Goal: Transaction & Acquisition: Purchase product/service

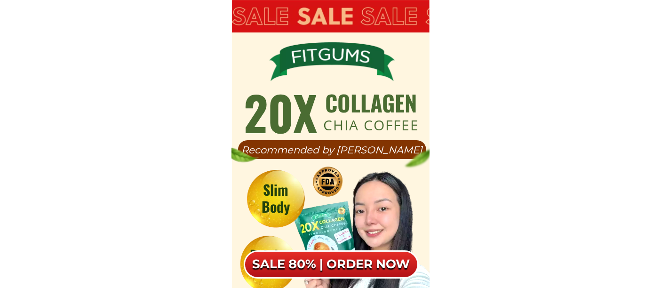
click at [339, 263] on h6 "SALE 80% | ORDER NOW" at bounding box center [331, 265] width 175 height 16
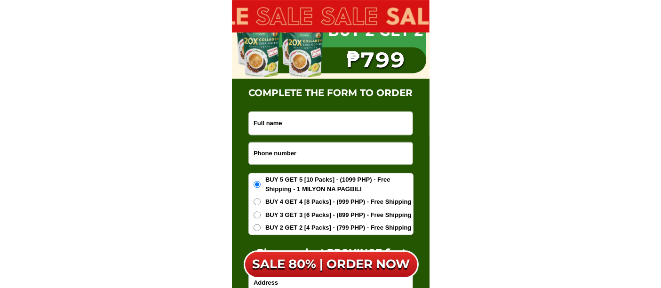
scroll to position [5488, 0]
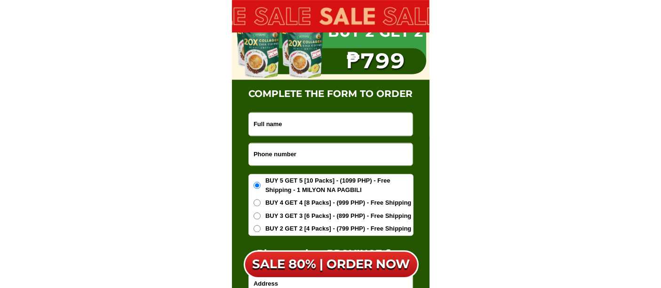
click at [275, 155] on input "Input phone_number" at bounding box center [331, 154] width 164 height 22
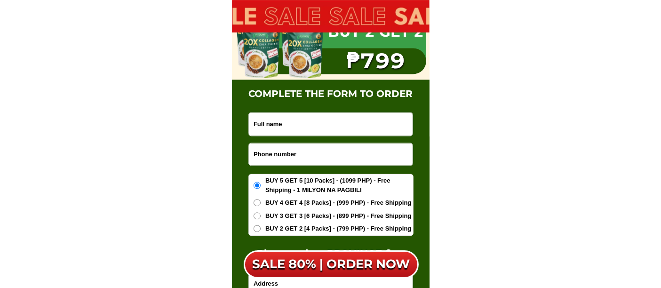
paste input "09204258488"
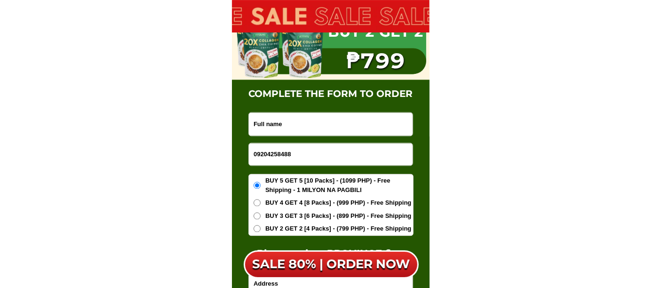
type input "09204258488"
click at [286, 123] on input "Input full_name" at bounding box center [331, 123] width 164 height 23
paste input "[PERSON_NAME]"
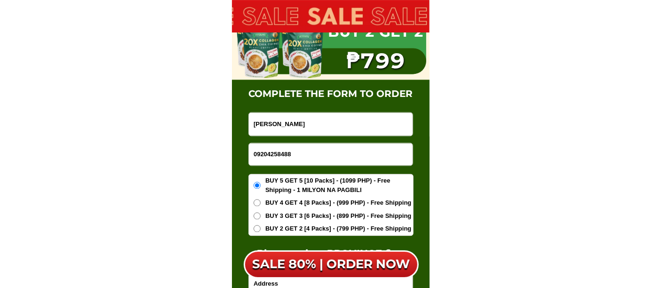
type input "[PERSON_NAME]"
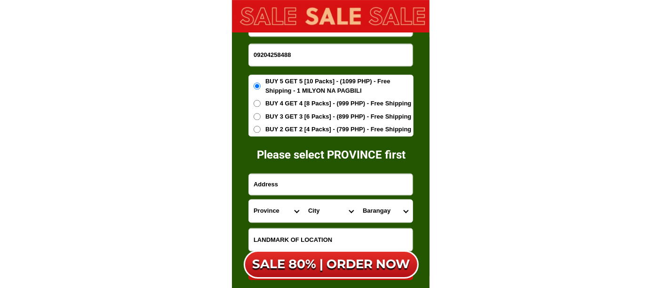
scroll to position [5645, 0]
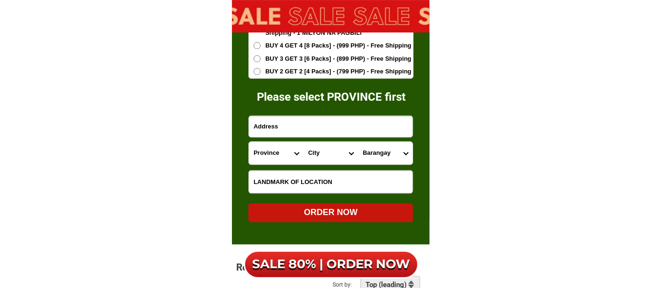
click at [270, 123] on input "Input address" at bounding box center [331, 126] width 164 height 21
paste input "[STREET_ADDRESS]"
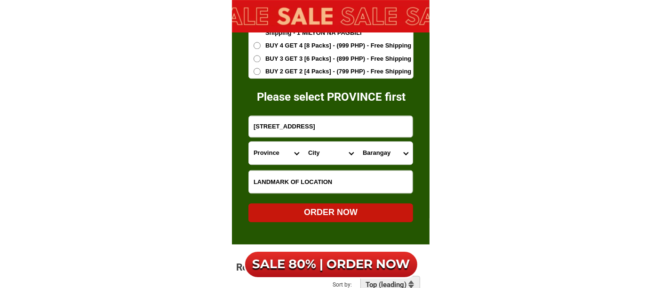
type input "[STREET_ADDRESS]"
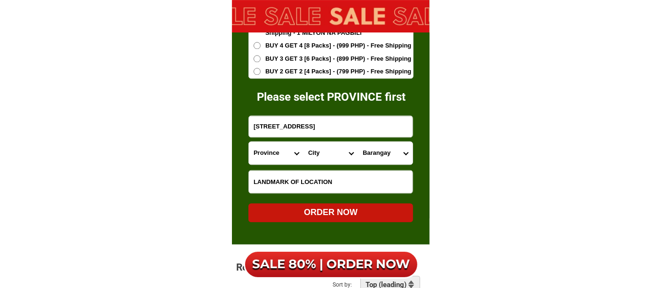
click at [270, 150] on select "Province [GEOGRAPHIC_DATA] [GEOGRAPHIC_DATA][PERSON_NAME][GEOGRAPHIC_DATA][GEOG…" at bounding box center [276, 153] width 55 height 23
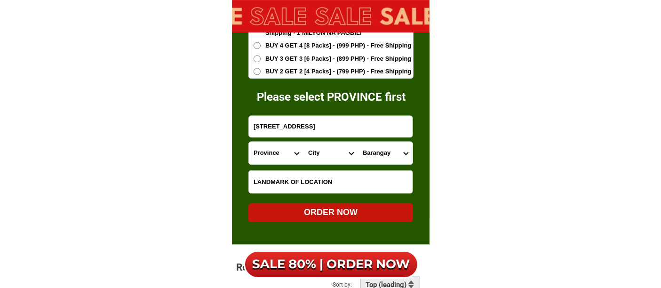
select select "63_219"
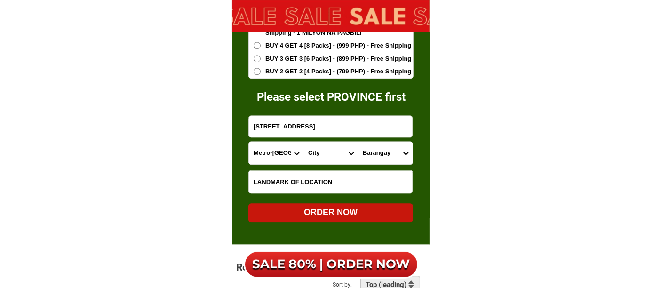
click at [249, 142] on select "Province [GEOGRAPHIC_DATA] [GEOGRAPHIC_DATA][PERSON_NAME][GEOGRAPHIC_DATA][GEOG…" at bounding box center [276, 153] width 55 height 23
click at [318, 152] on select "City [GEOGRAPHIC_DATA] [GEOGRAPHIC_DATA] [GEOGRAPHIC_DATA] [GEOGRAPHIC_DATA]-ci…" at bounding box center [331, 153] width 55 height 23
select select "63_2196219"
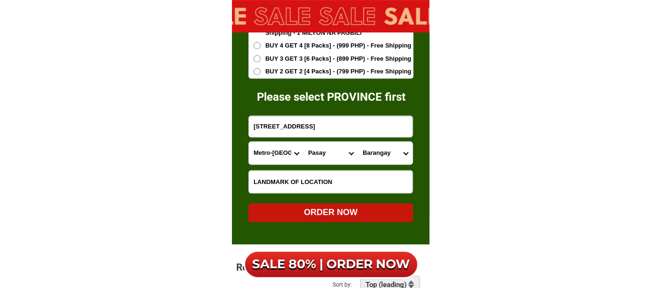
click at [304, 142] on select "City [GEOGRAPHIC_DATA] [GEOGRAPHIC_DATA] [GEOGRAPHIC_DATA] [GEOGRAPHIC_DATA]-ci…" at bounding box center [331, 153] width 55 height 23
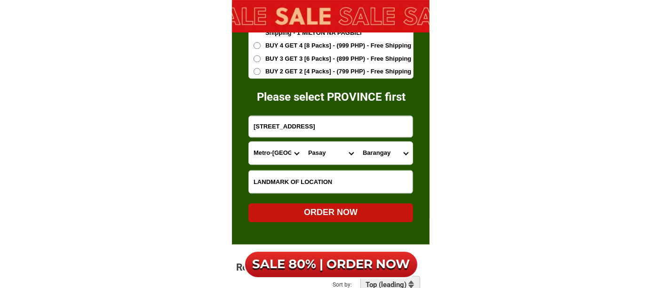
click at [369, 154] on select "[GEOGRAPHIC_DATA]" at bounding box center [385, 153] width 55 height 23
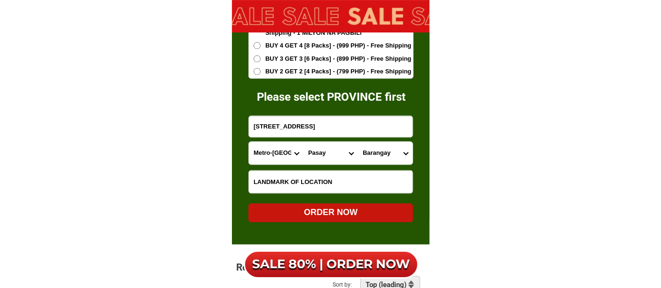
select select "63_21962199387"
click at [358, 142] on select "[GEOGRAPHIC_DATA]" at bounding box center [385, 153] width 55 height 23
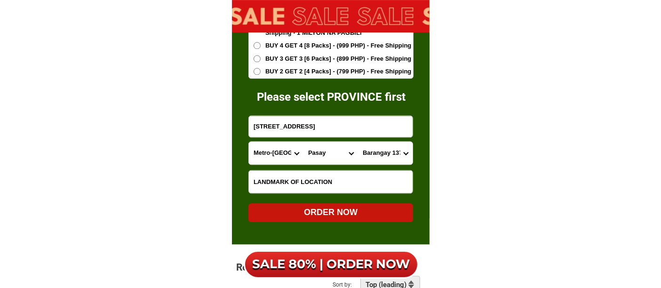
click at [331, 213] on div "ORDER NOW" at bounding box center [331, 212] width 165 height 13
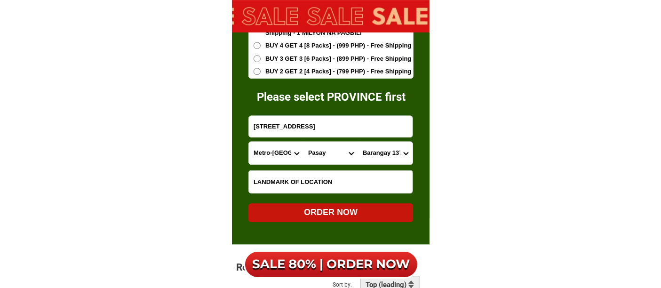
radio input "true"
